Goal: Navigation & Orientation: Find specific page/section

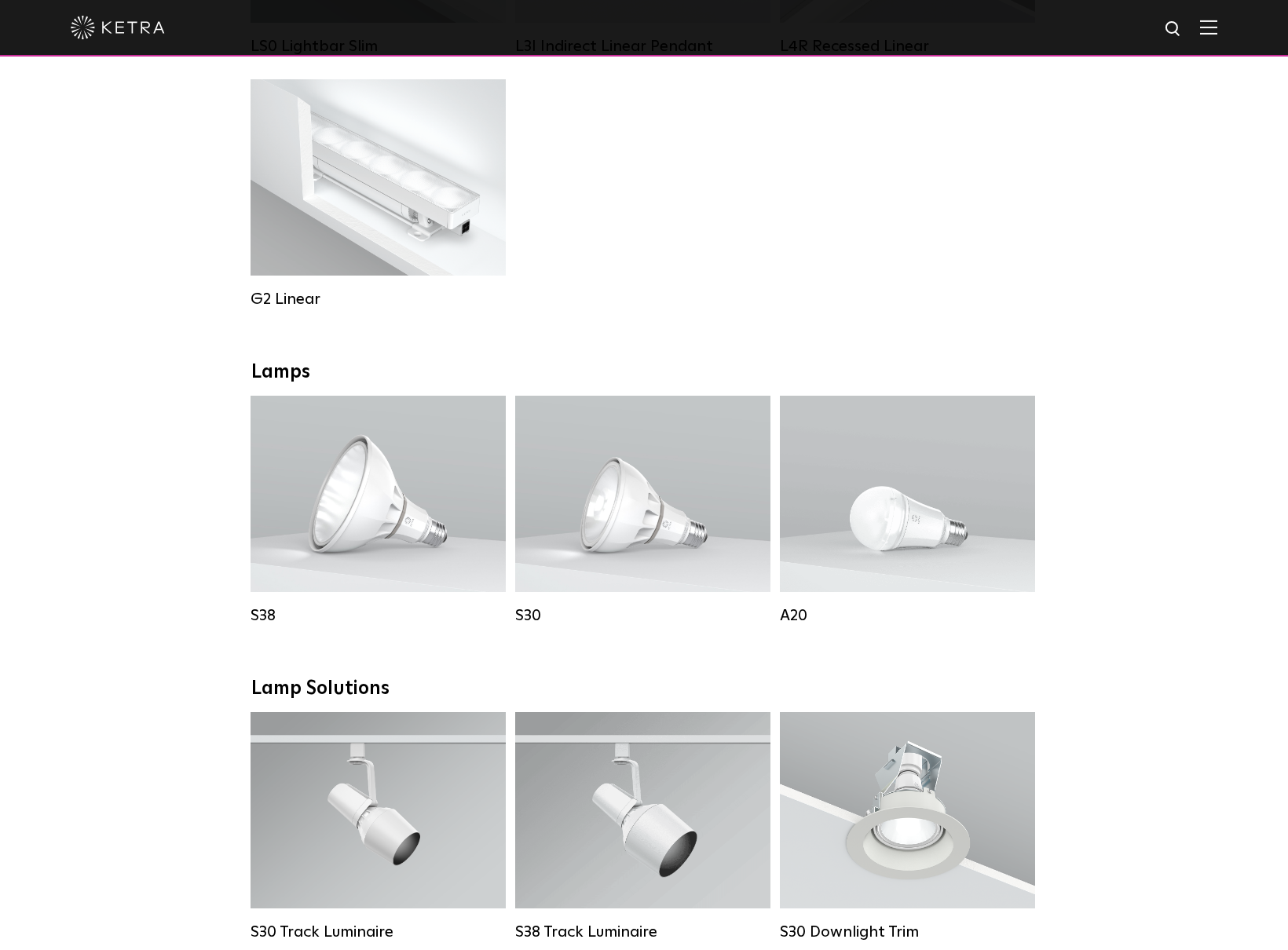
scroll to position [707, 0]
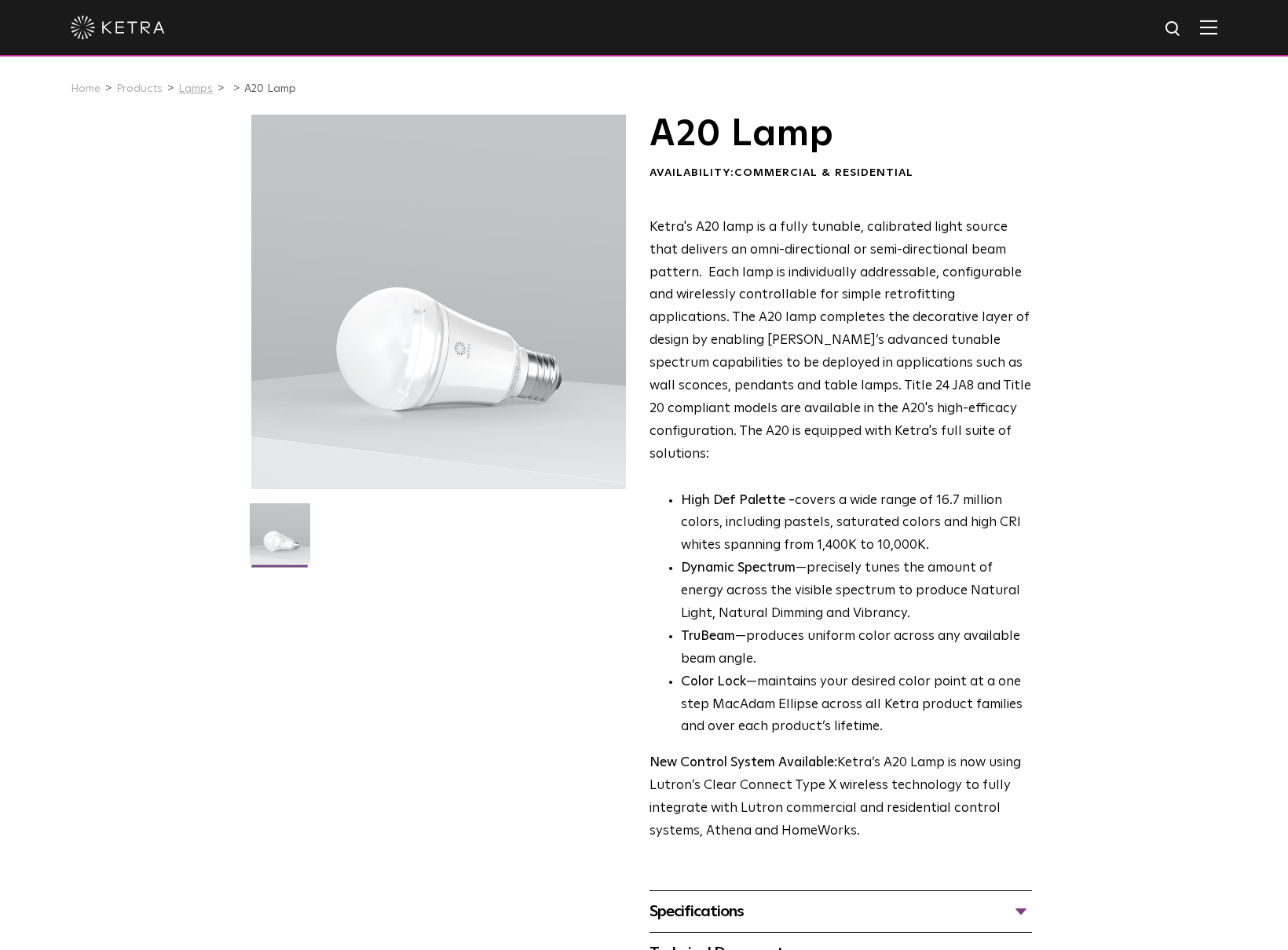
click at [182, 92] on link "Lamps" at bounding box center [195, 89] width 35 height 11
